Goal: Task Accomplishment & Management: Complete application form

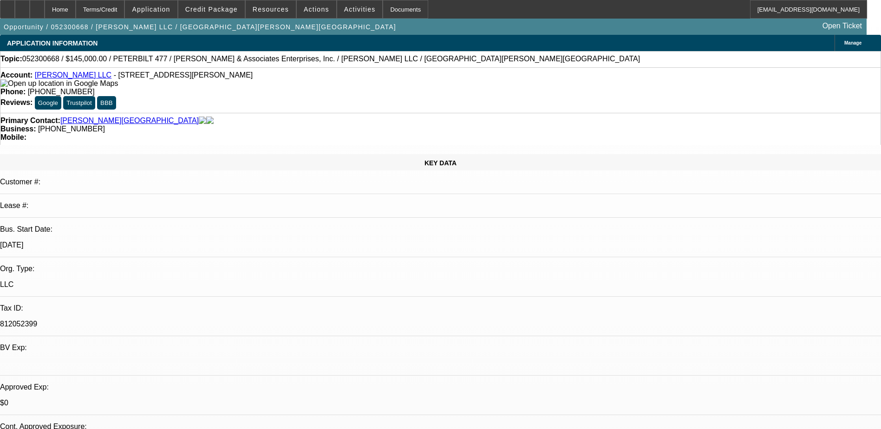
select select "0"
select select "2"
select select "0"
select select "6"
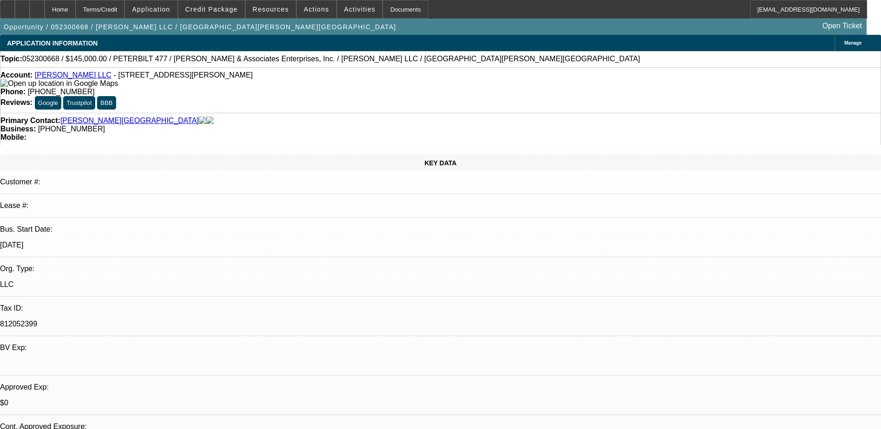
select select "0"
select select "2"
select select "0"
select select "6"
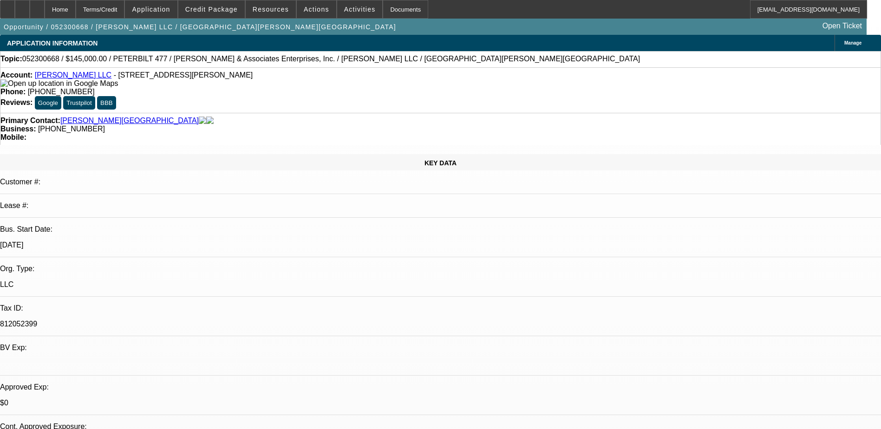
select select "0"
select select "6"
select select "0"
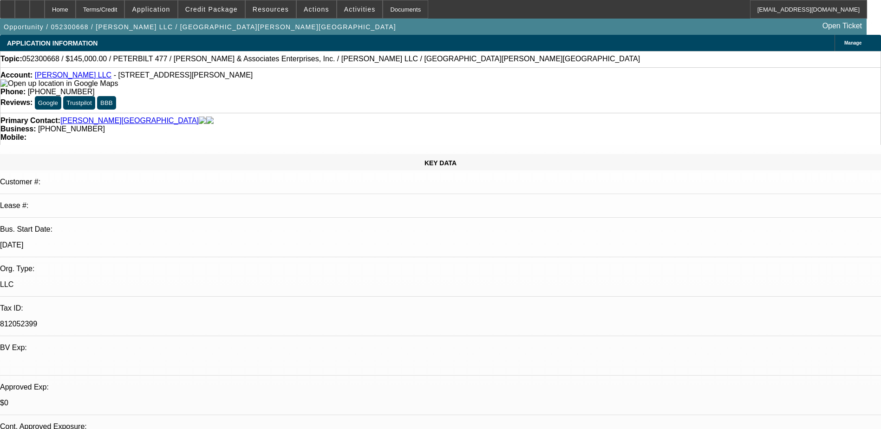
select select "0"
select select "6"
